Goal: Find specific page/section: Find specific page/section

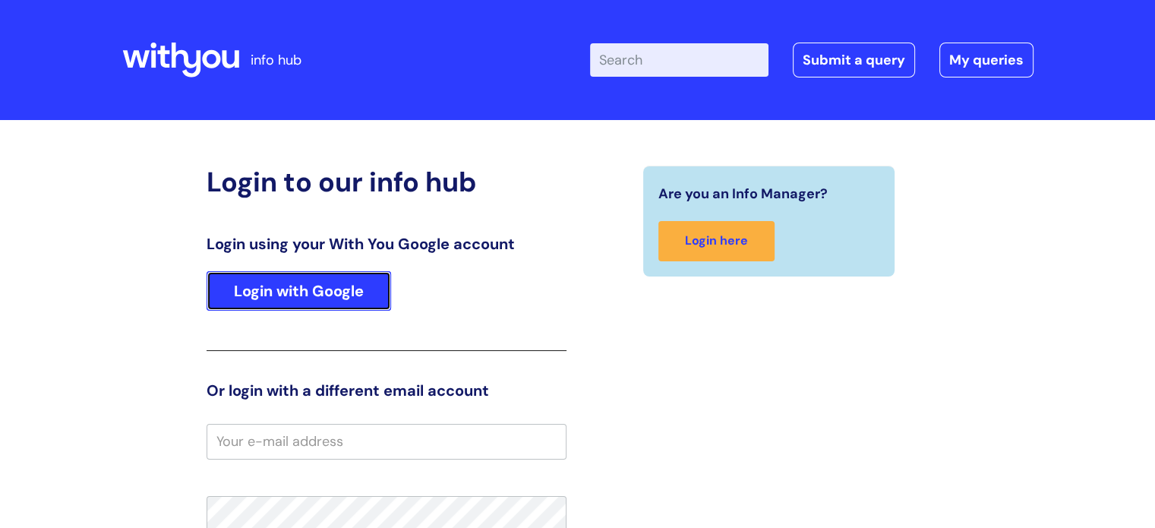
drag, startPoint x: 0, startPoint y: 0, endPoint x: 280, endPoint y: 288, distance: 401.7
click at [280, 288] on link "Login with Google" at bounding box center [299, 290] width 185 height 39
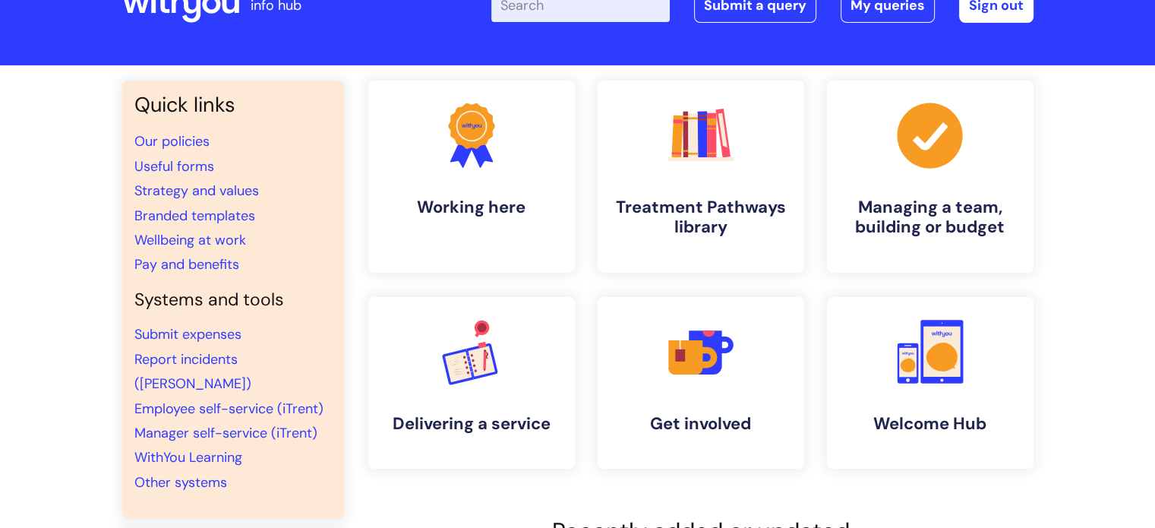
scroll to position [47, 0]
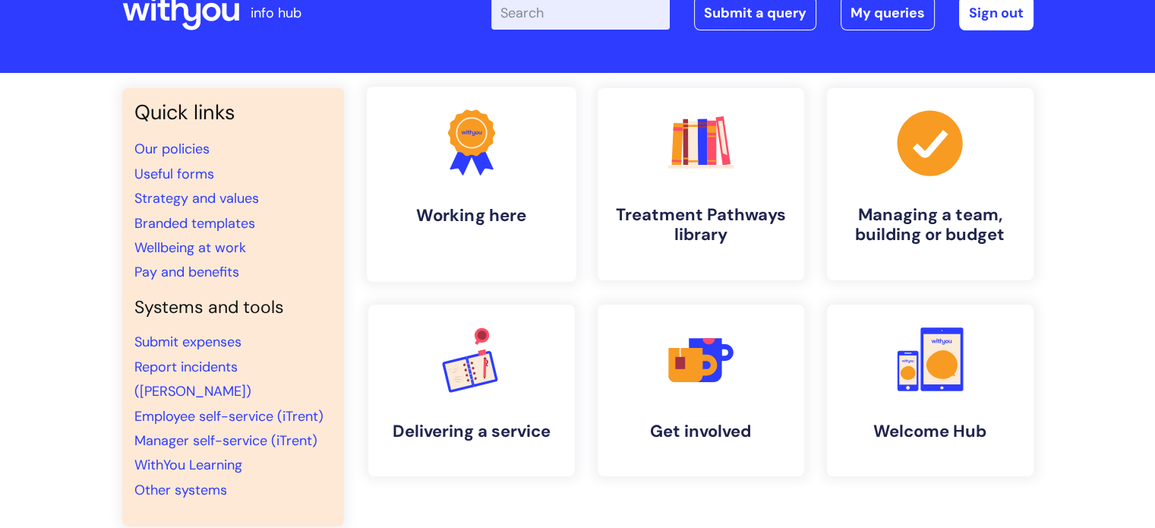
click at [495, 179] on icon ".cls-1{fill:#f89b22;}.cls-1,.cls-2,.cls-3{stroke-width:0px;}.cls-2{fill:#2d3cff…" at bounding box center [471, 142] width 75 height 75
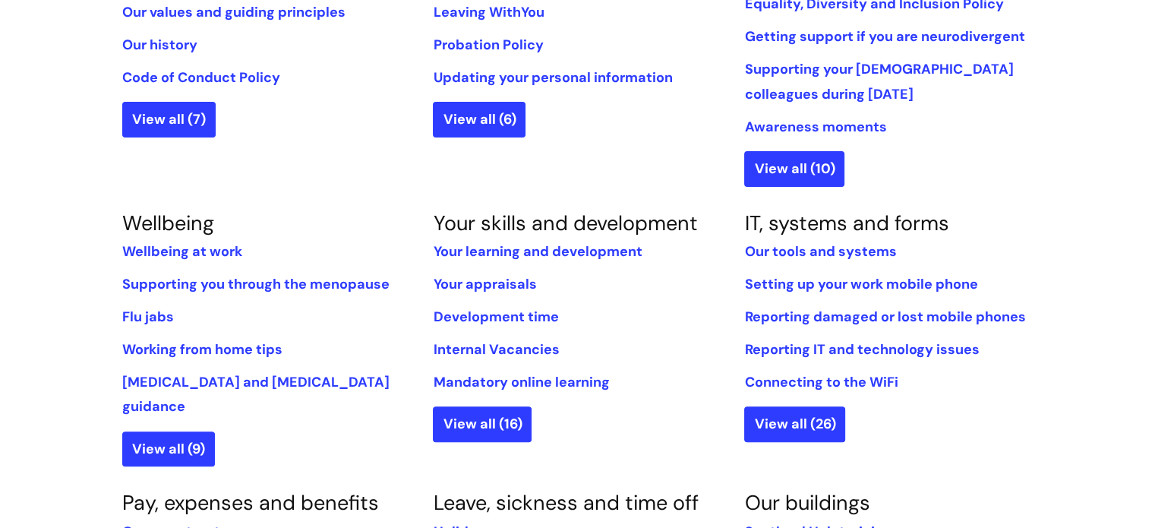
scroll to position [475, 0]
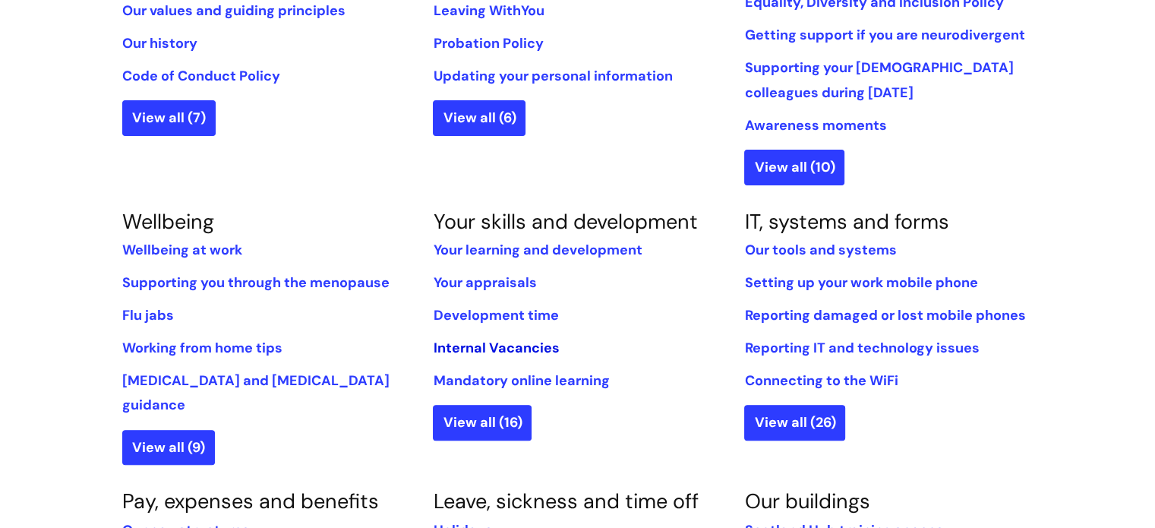
click at [498, 342] on link "Internal Vacancies" at bounding box center [496, 348] width 126 height 18
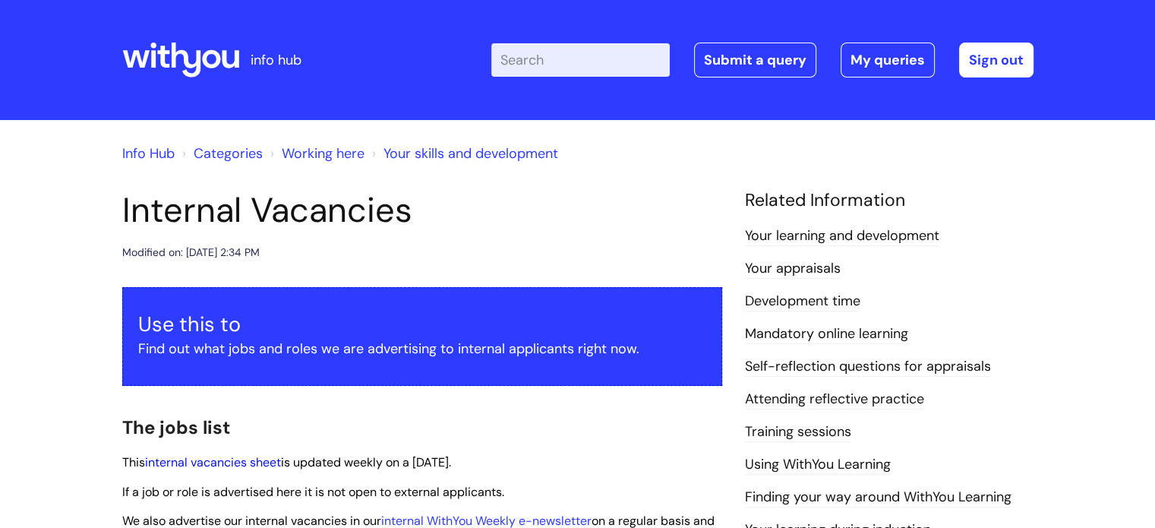
click at [186, 465] on link "internal vacancies sheet" at bounding box center [213, 462] width 136 height 16
